Goal: Task Accomplishment & Management: Manage account settings

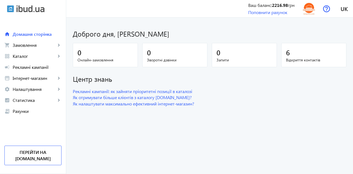
click at [35, 44] on span "Замовлення" at bounding box center [34, 45] width 43 height 6
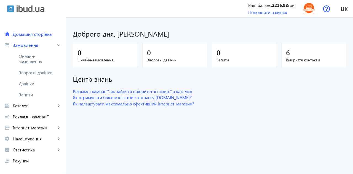
click at [31, 60] on span "Онлайн-замовлення" at bounding box center [37, 58] width 37 height 11
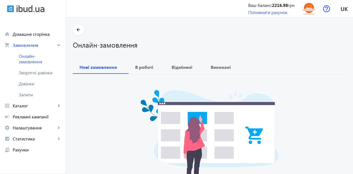
click at [38, 73] on span "Зворотні дзвінки" at bounding box center [37, 73] width 37 height 6
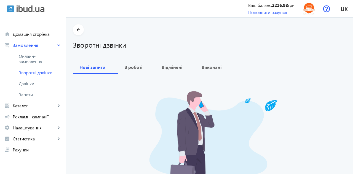
click at [31, 85] on span "Дзвінки" at bounding box center [40, 84] width 43 height 6
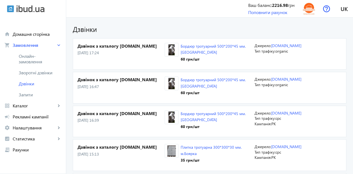
click at [352, 27] on div "Дзвінки Дзвінок з каталогу [DOMAIN_NAME] [DATE] 17:24 Бордюр тротуарний 500*200…" at bounding box center [209, 174] width 287 height 300
